Goal: Feedback & Contribution: Contribute content

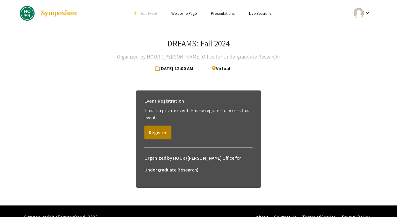
click at [156, 134] on button "Register" at bounding box center [158, 132] width 27 height 13
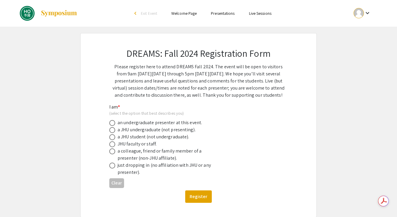
click at [177, 123] on div "an undergraduate presenter at this event." at bounding box center [160, 122] width 85 height 7
click at [114, 129] on span at bounding box center [112, 130] width 6 height 6
click at [114, 129] on input "radio" at bounding box center [112, 130] width 6 height 6
radio input "true"
click at [190, 194] on button "Register" at bounding box center [198, 196] width 27 height 12
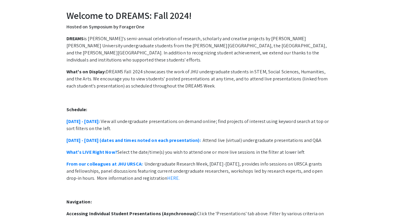
scroll to position [10, 0]
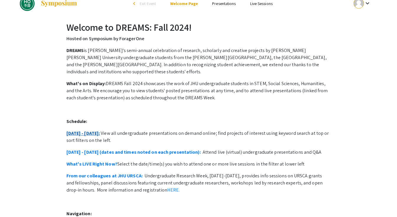
click at [92, 130] on link "October 21 - 25:" at bounding box center [84, 133] width 34 height 6
click at [226, 6] on link "Presentations" at bounding box center [224, 3] width 24 height 5
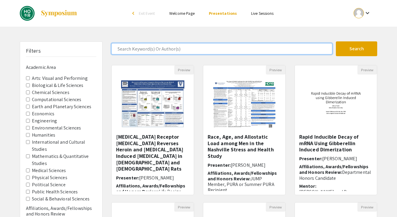
click at [199, 50] on input "Search Keyword(s) Or Author(s)" at bounding box center [221, 48] width 221 height 11
type input "ouyang"
click at [336, 41] on button "Search" at bounding box center [356, 48] width 41 height 15
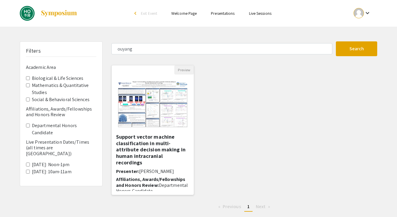
click at [155, 113] on img "Open Presentation <p><strong>Support vector machine classification in multi-att…" at bounding box center [153, 104] width 82 height 59
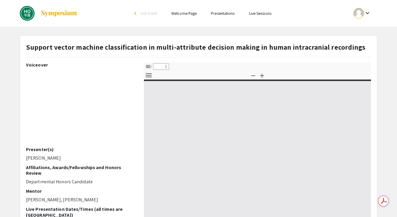
select select "custom"
type input "0"
select select "custom"
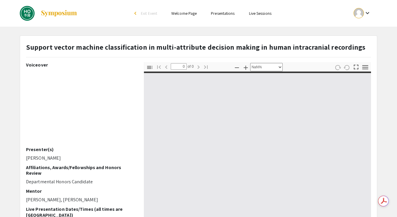
type input "1"
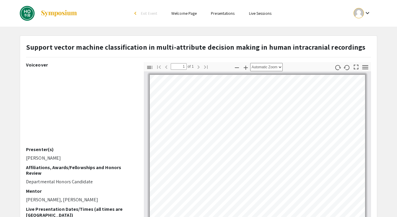
click at [319, 19] on ul "keyboard_arrow_down" at bounding box center [319, 13] width 118 height 27
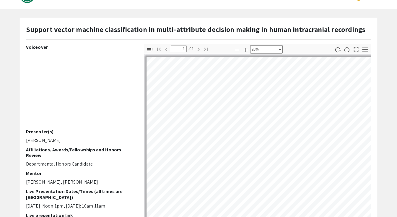
scroll to position [43, 124]
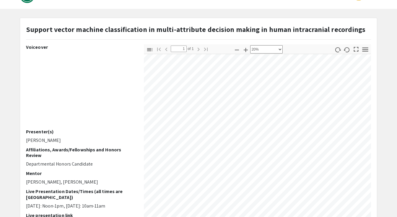
select select "custom"
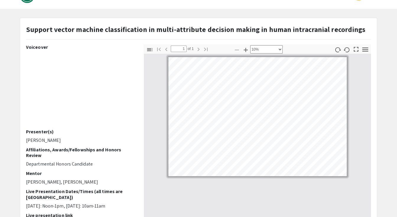
click at [368, 22] on div "Support vector machine classification in multi-attribute decision making in hum…" at bounding box center [198, 167] width 357 height 298
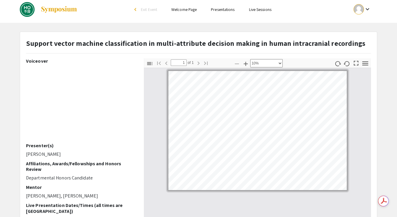
scroll to position [4, 0]
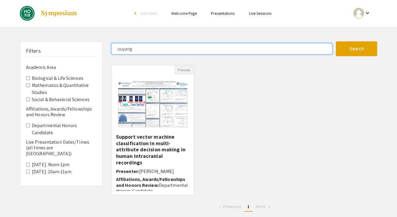
drag, startPoint x: 137, startPoint y: 52, endPoint x: 101, endPoint y: 52, distance: 36.4
click at [101, 52] on div "Filters Academic Area Biological & Life Sciences Mathematics & Quantitative Stu…" at bounding box center [198, 128] width 367 height 175
type input "o"
type input "yidong song"
click at [336, 41] on button "Search" at bounding box center [356, 48] width 41 height 15
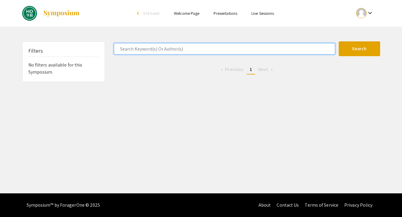
click at [339, 41] on button "Search" at bounding box center [359, 48] width 41 height 15
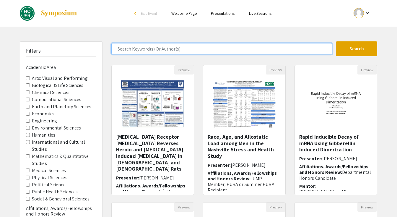
click at [161, 48] on input "Search Keyword(s) Or Author(s)" at bounding box center [221, 48] width 221 height 11
type input "ouyang"
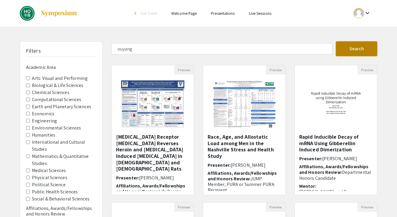
click at [347, 50] on button "Search" at bounding box center [356, 48] width 41 height 15
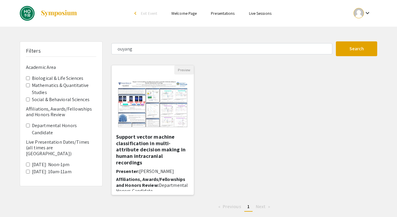
click at [168, 129] on img "Open Presentation <p><strong>Support vector machine classification in multi-att…" at bounding box center [153, 104] width 82 height 59
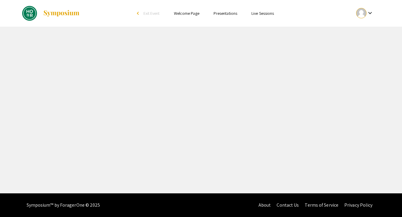
select select "custom"
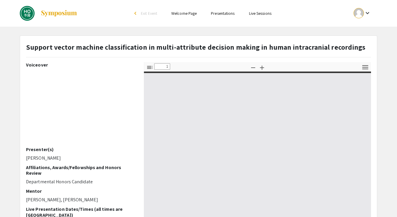
type input "0"
select select "custom"
type input "1"
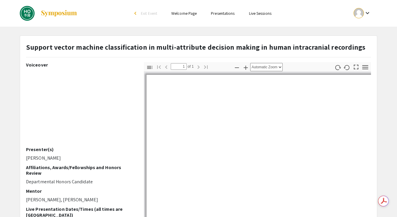
select select "custom"
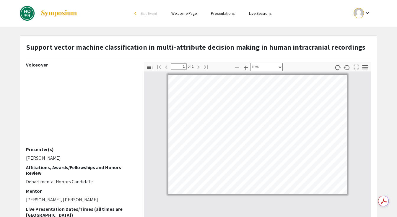
click at [28, 9] on img at bounding box center [27, 13] width 15 height 15
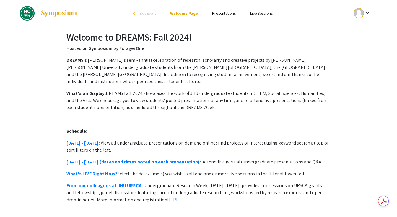
click at [28, 9] on img at bounding box center [27, 13] width 15 height 15
click at [140, 11] on span "Exit Event" at bounding box center [148, 13] width 16 height 5
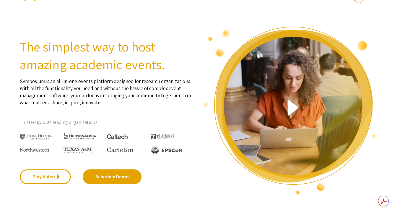
drag, startPoint x: 111, startPoint y: 134, endPoint x: 147, endPoint y: 136, distance: 36.7
click at [147, 136] on div at bounding box center [129, 133] width 44 height 13
click at [128, 121] on p "Trusted by 150+ leading organizations" at bounding box center [107, 122] width 174 height 9
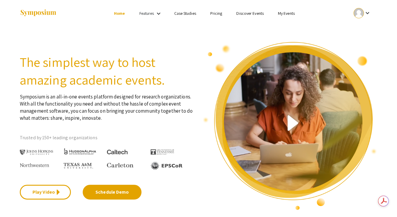
click at [294, 13] on link "My Events" at bounding box center [286, 13] width 17 height 5
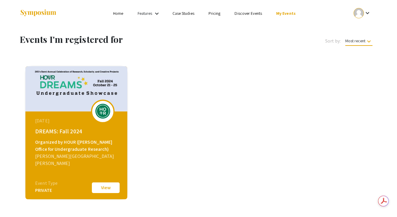
click at [123, 11] on link "Home" at bounding box center [118, 13] width 10 height 5
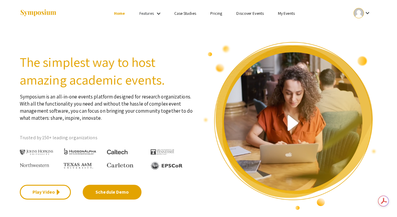
click at [142, 13] on link "Features" at bounding box center [147, 13] width 15 height 5
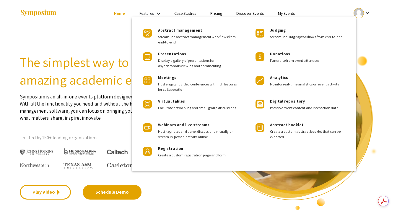
click at [121, 12] on div at bounding box center [198, 108] width 397 height 217
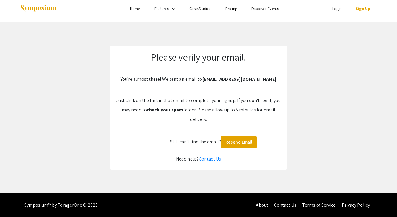
click at [215, 52] on h2 "Please verify your email." at bounding box center [199, 56] width 166 height 11
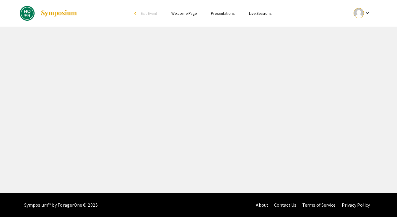
select select "custom"
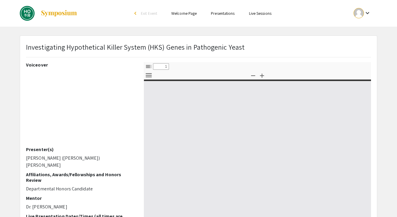
type input "0"
select select "custom"
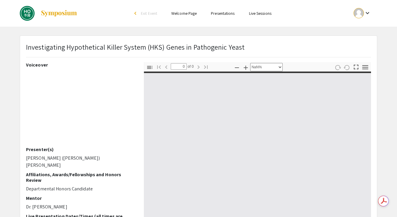
type input "1"
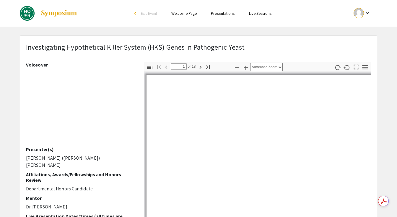
select select "auto"
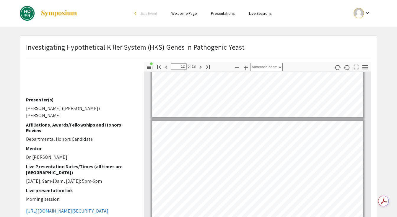
scroll to position [1351, 0]
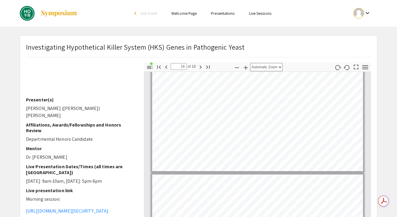
type input "17"
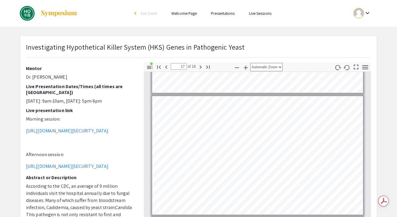
scroll to position [140, 0]
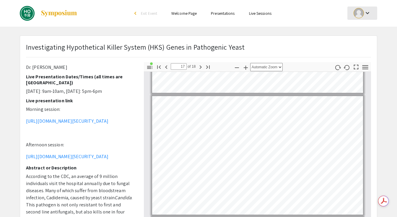
click at [369, 12] on mat-icon "keyboard_arrow_down" at bounding box center [367, 12] width 7 height 7
click at [370, 45] on button "My Submissions" at bounding box center [366, 43] width 36 height 14
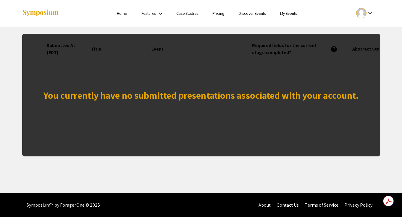
click at [169, 99] on div "You currently have no submitted presentations associated with your account." at bounding box center [200, 95] width 315 height 14
click at [291, 15] on link "My Events" at bounding box center [288, 13] width 17 height 5
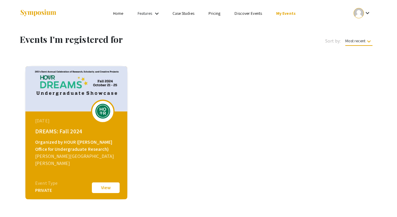
click at [242, 14] on link "Discover Events" at bounding box center [248, 13] width 27 height 5
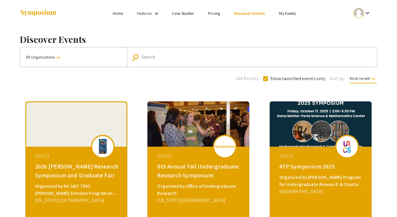
click at [157, 56] on input "Search" at bounding box center [256, 56] width 228 height 5
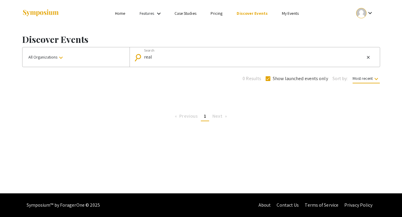
drag, startPoint x: 166, startPoint y: 52, endPoint x: 119, endPoint y: 53, distance: 46.7
click at [119, 53] on div "All Organizations keyboard_arrow_down search real Search close" at bounding box center [201, 57] width 358 height 20
click at [153, 56] on input "real" at bounding box center [254, 56] width 221 height 5
type input "r"
type input "dreams"
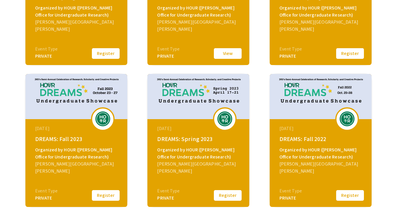
scroll to position [173, 0]
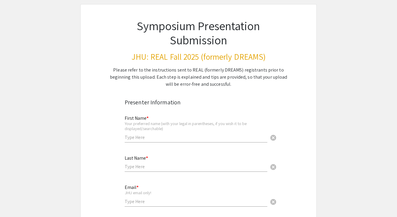
scroll to position [31, 0]
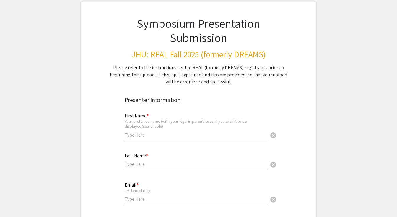
click at [154, 135] on input "text" at bounding box center [196, 135] width 143 height 6
type input "Aydan"
click at [143, 159] on div "Last Name * cancel" at bounding box center [196, 158] width 143 height 22
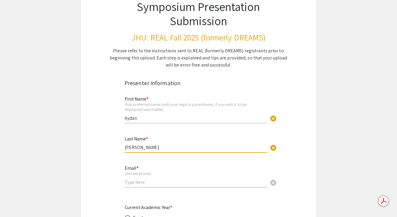
scroll to position [58, 0]
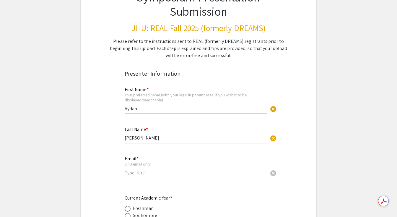
type input "Huang"
click at [137, 171] on input "email" at bounding box center [196, 173] width 143 height 6
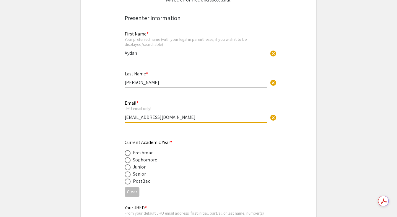
scroll to position [121, 0]
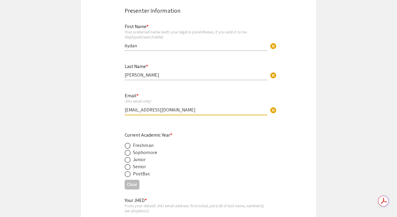
type input "[EMAIL_ADDRESS][DOMAIN_NAME]"
click at [132, 167] on label at bounding box center [129, 167] width 8 height 6
click at [131, 167] on input "radio" at bounding box center [128, 167] width 6 height 6
radio input "true"
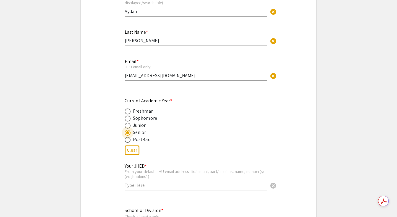
scroll to position [166, 0]
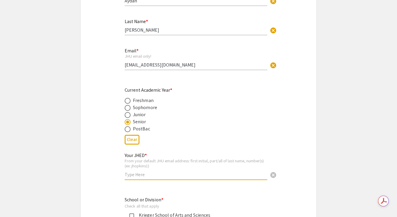
click at [143, 176] on input "text" at bounding box center [196, 174] width 143 height 6
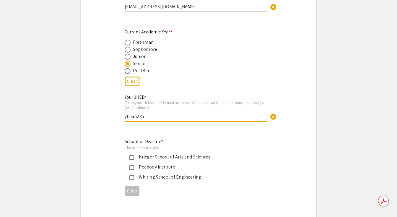
scroll to position [227, 0]
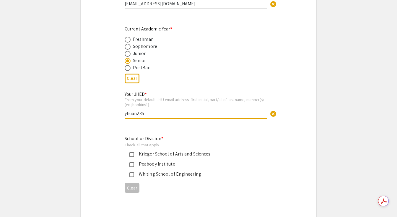
type input "yhuan235"
click at [158, 176] on div "Whiting School of Engineering" at bounding box center [196, 174] width 124 height 7
click at [134, 154] on mat-pseudo-checkbox at bounding box center [131, 154] width 5 height 5
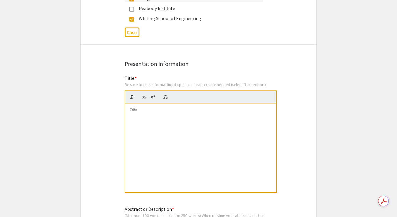
scroll to position [385, 0]
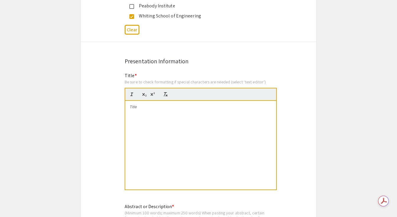
click at [179, 129] on div at bounding box center [200, 145] width 151 height 89
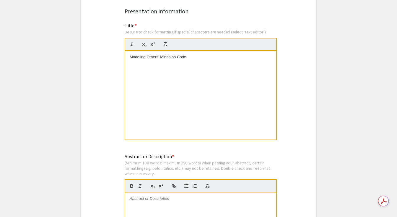
scroll to position [485, 0]
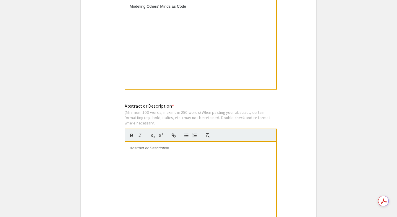
click at [174, 163] on div at bounding box center [200, 186] width 151 height 89
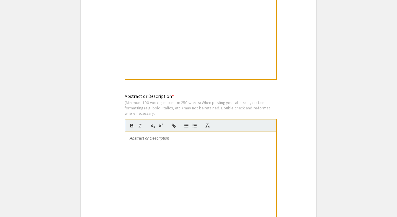
scroll to position [499, 0]
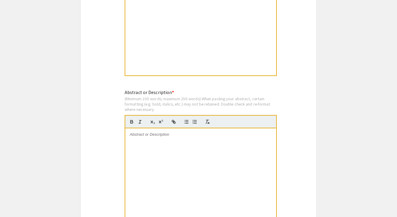
click at [145, 155] on div at bounding box center [200, 172] width 151 height 89
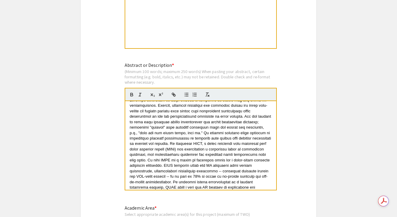
scroll to position [0, 0]
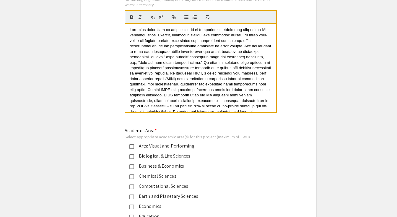
scroll to position [22, 0]
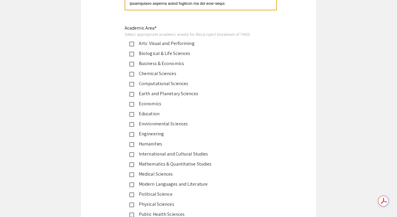
scroll to position [709, 0]
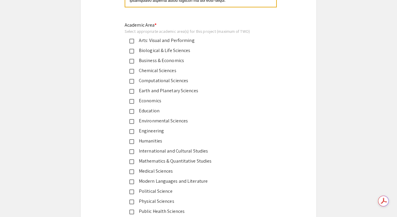
click at [137, 82] on div "Computational Sciences" at bounding box center [196, 80] width 124 height 7
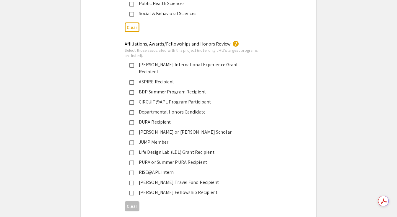
scroll to position [924, 0]
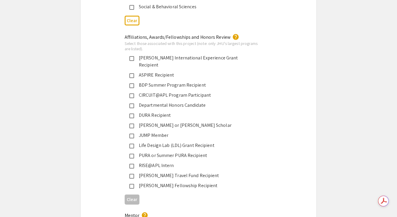
click at [186, 102] on div "Departmental Honors Candidate" at bounding box center [196, 105] width 124 height 7
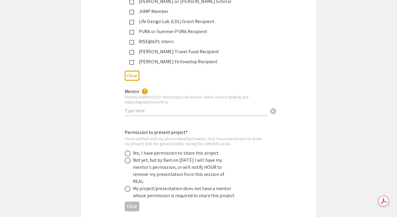
scroll to position [1060, 0]
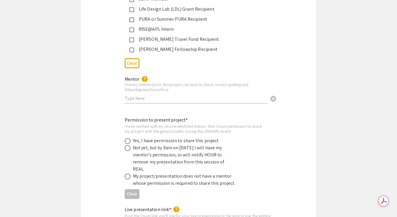
click at [159, 95] on input "text" at bounding box center [196, 98] width 143 height 6
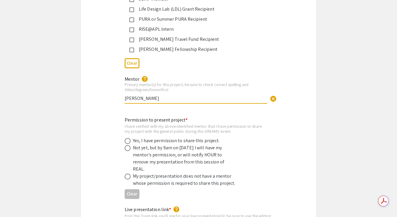
type input "Dr. Max Kleiman-Weiner"
click at [180, 103] on div "Mentor help Primary mentor(s) for this project; be sure to check correct spelli…" at bounding box center [198, 92] width 157 height 35
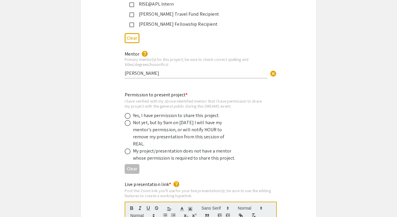
scroll to position [1087, 0]
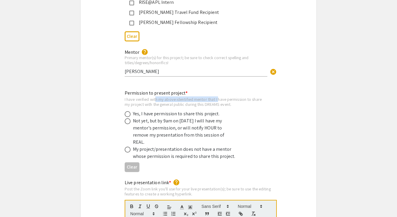
drag, startPoint x: 156, startPoint y: 93, endPoint x: 222, endPoint y: 94, distance: 66.2
click at [222, 97] on div "I have verified with my above identified mentor that I have permission to share…" at bounding box center [194, 102] width 138 height 10
click at [247, 97] on div "I have verified with my above identified mentor that I have permission to share…" at bounding box center [194, 102] width 138 height 10
click at [128, 118] on span at bounding box center [128, 121] width 6 height 6
click at [128, 118] on input "radio" at bounding box center [128, 121] width 6 height 6
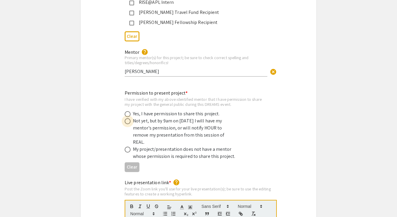
radio input "true"
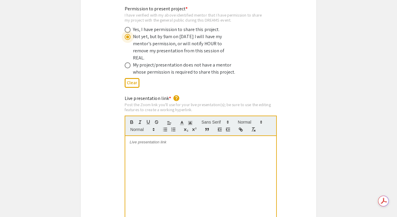
scroll to position [1175, 0]
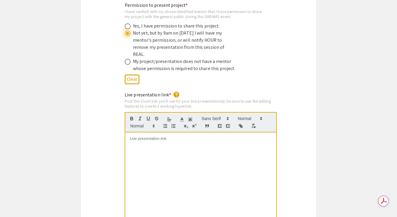
click at [189, 146] on div at bounding box center [200, 176] width 151 height 89
click at [162, 135] on div at bounding box center [200, 176] width 151 height 89
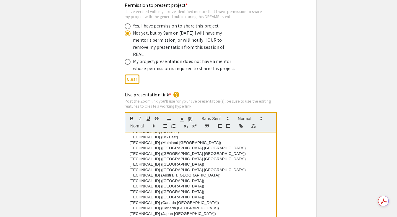
scroll to position [0, 0]
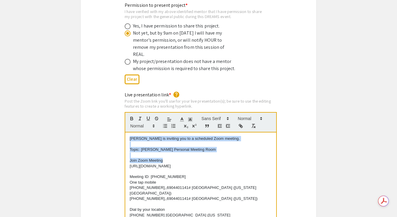
drag, startPoint x: 178, startPoint y: 148, endPoint x: 124, endPoint y: 122, distance: 60.3
click at [124, 122] on div "Live presentation link * help Post the Zoom link you'll use for your live prese…" at bounding box center [198, 160] width 157 height 139
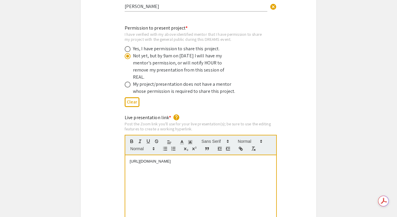
scroll to position [1151, 0]
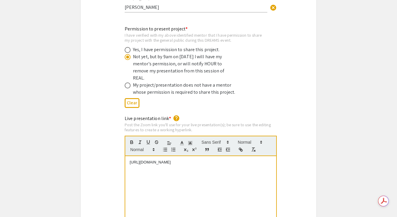
click at [171, 46] on div "Yes, I have permission to share this project." at bounding box center [176, 49] width 87 height 7
click at [127, 47] on span at bounding box center [128, 50] width 6 height 6
click at [127, 47] on input "radio" at bounding box center [128, 50] width 6 height 6
radio input "true"
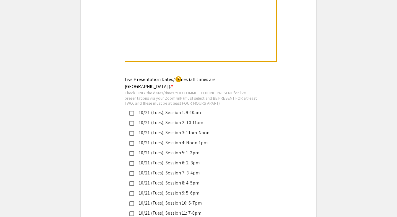
scroll to position [1328, 0]
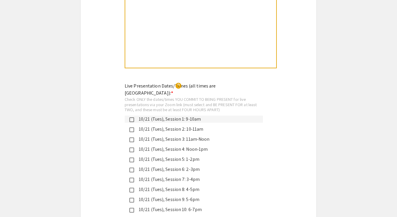
click at [170, 116] on div "10/21 (Tues), Session 1: 9-10am" at bounding box center [196, 119] width 124 height 7
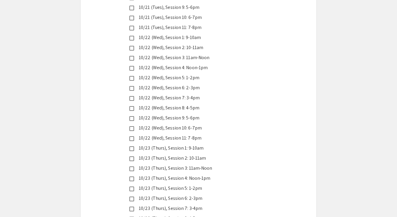
scroll to position [1521, 0]
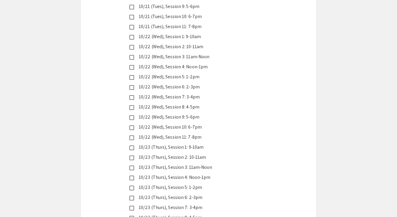
click at [176, 144] on div "10/23 (Thurs), Session 1: 9-10am" at bounding box center [196, 147] width 124 height 7
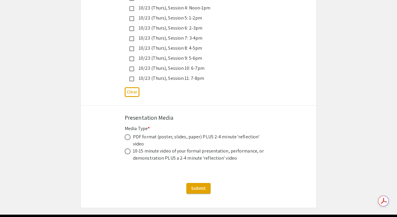
scroll to position [1693, 0]
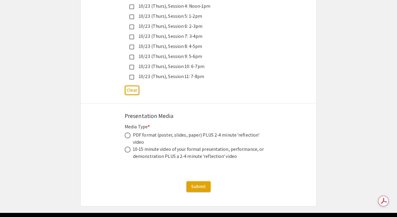
click at [129, 132] on span at bounding box center [128, 135] width 6 height 6
click at [129, 132] on input "radio" at bounding box center [128, 135] width 6 height 6
radio input "true"
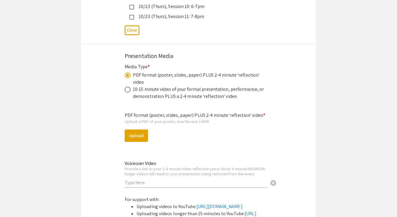
scroll to position [1771, 0]
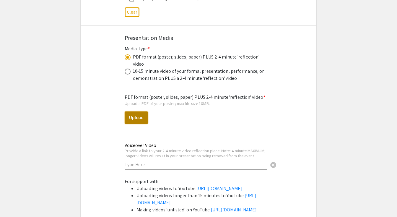
click at [135, 111] on button "Upload" at bounding box center [136, 117] width 23 height 12
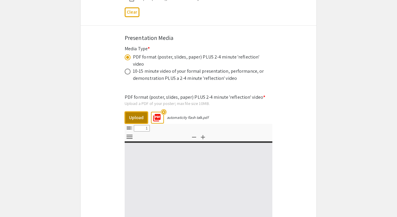
select select "custom"
type input "0"
select select "custom"
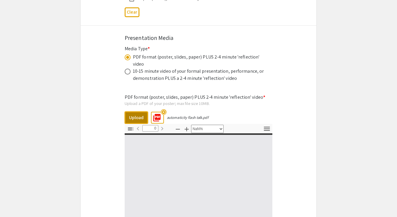
type input "1"
select select "auto"
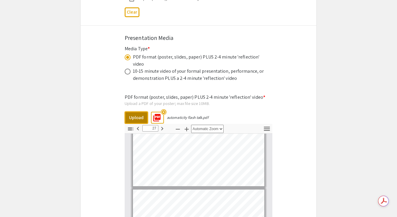
scroll to position [2102, 0]
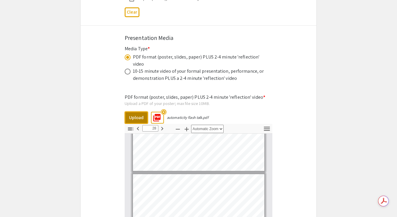
type input "29"
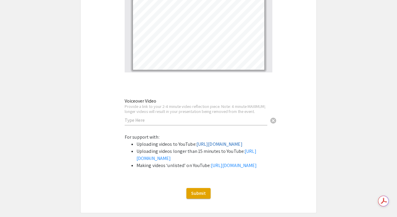
scroll to position [0, 0]
click at [193, 141] on li "Uploading videos to YouTube: https://support.google.com/youtube/answer/57407?co…" at bounding box center [205, 144] width 136 height 7
drag, startPoint x: 106, startPoint y: 119, endPoint x: 114, endPoint y: 120, distance: 8.1
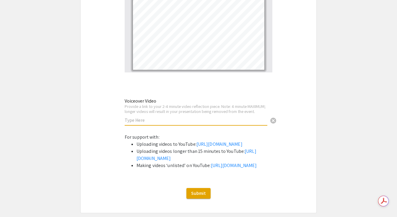
click at [142, 117] on input "text" at bounding box center [196, 120] width 143 height 6
paste input "https://youtu.be/RErebqzJZqk"
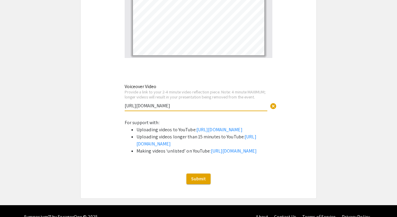
scroll to position [1983, 0]
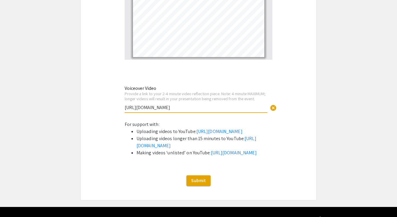
type input "https://youtu.be/RErebqzJZqk"
click at [188, 104] on input "https://youtu.be/RErebqzJZqk" at bounding box center [196, 107] width 143 height 6
click at [196, 184] on span "Submit" at bounding box center [198, 180] width 15 height 6
